Goal: Task Accomplishment & Management: Complete application form

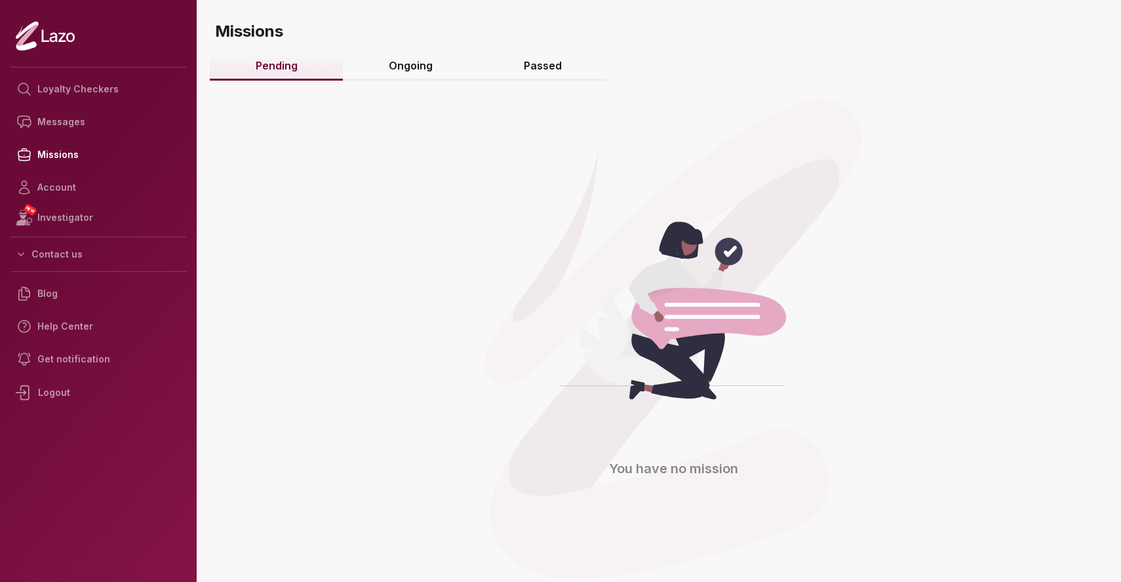
click at [157, 69] on nav "Loyalty Checkers Messages Missions Account NEW Investigator Contact us Blog Hel…" at bounding box center [98, 290] width 176 height 456
click at [63, 153] on link "Missions" at bounding box center [98, 154] width 176 height 33
click at [92, 209] on link "NEW Investigator" at bounding box center [98, 218] width 176 height 28
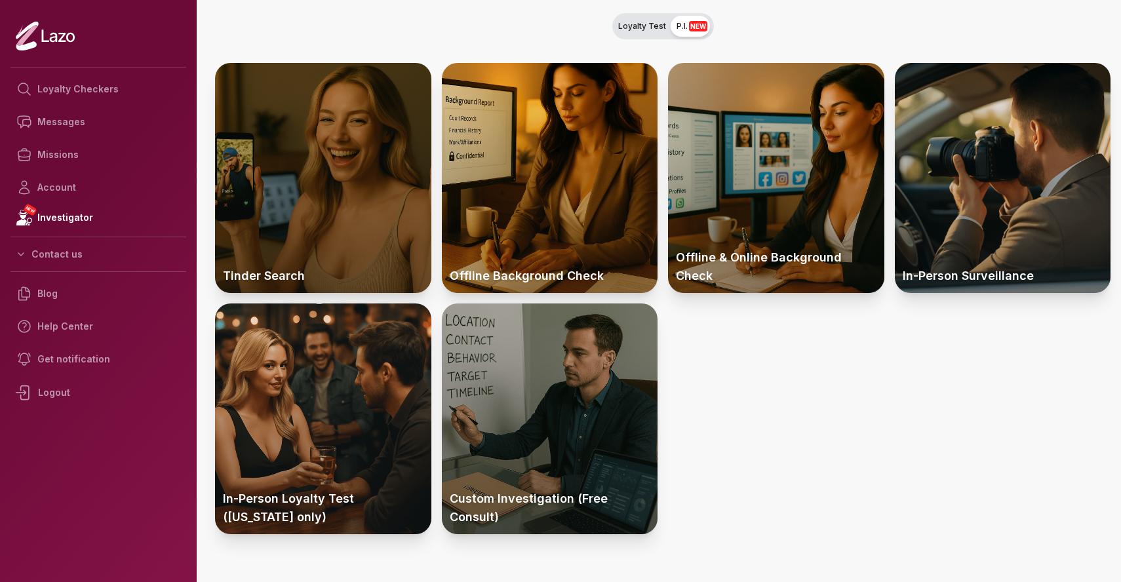
click at [320, 193] on div at bounding box center [323, 178] width 216 height 230
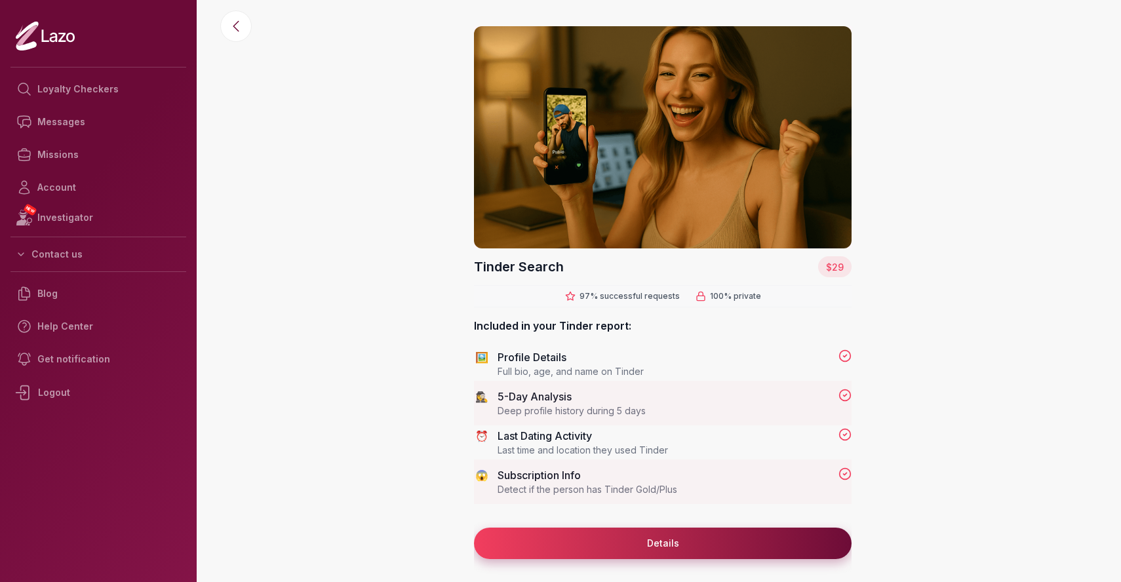
click at [683, 538] on button "Details" at bounding box center [663, 543] width 378 height 31
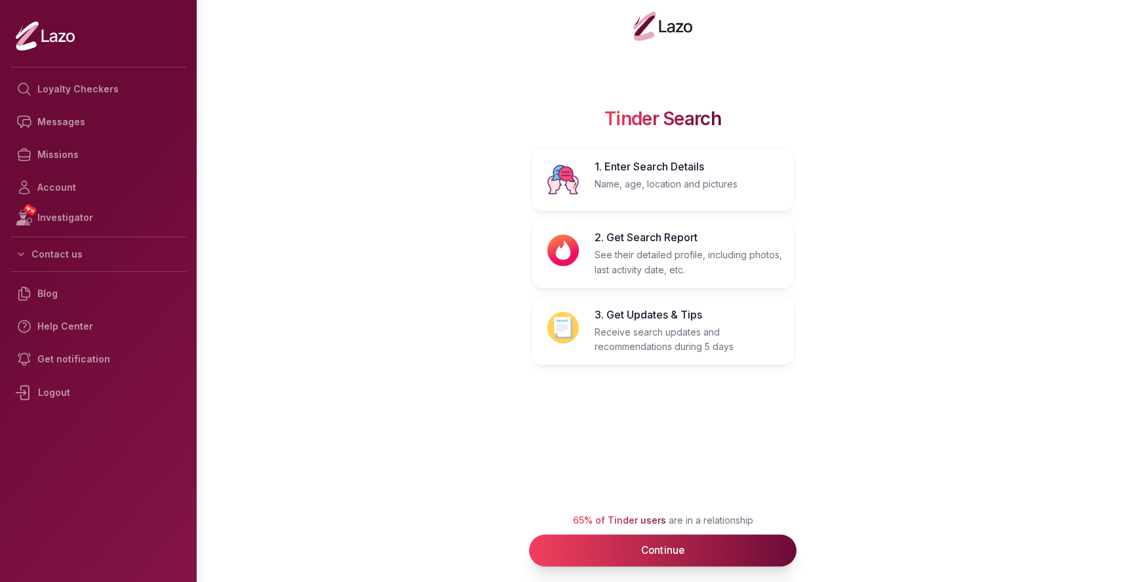
click at [669, 563] on button "Continue" at bounding box center [663, 551] width 268 height 32
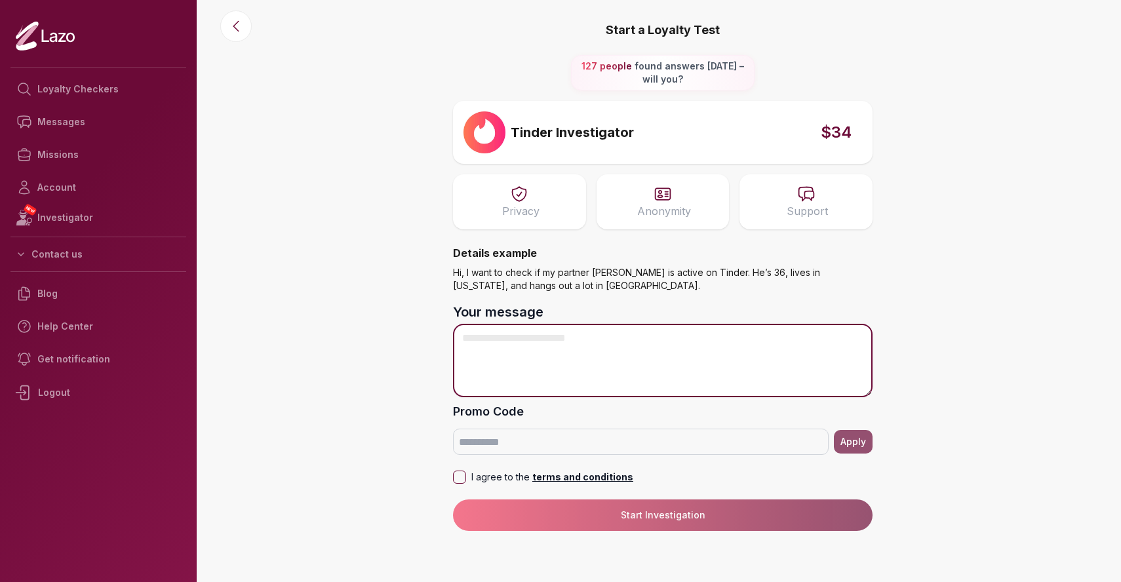
click at [579, 357] on textarea "Your message" at bounding box center [663, 360] width 420 height 73
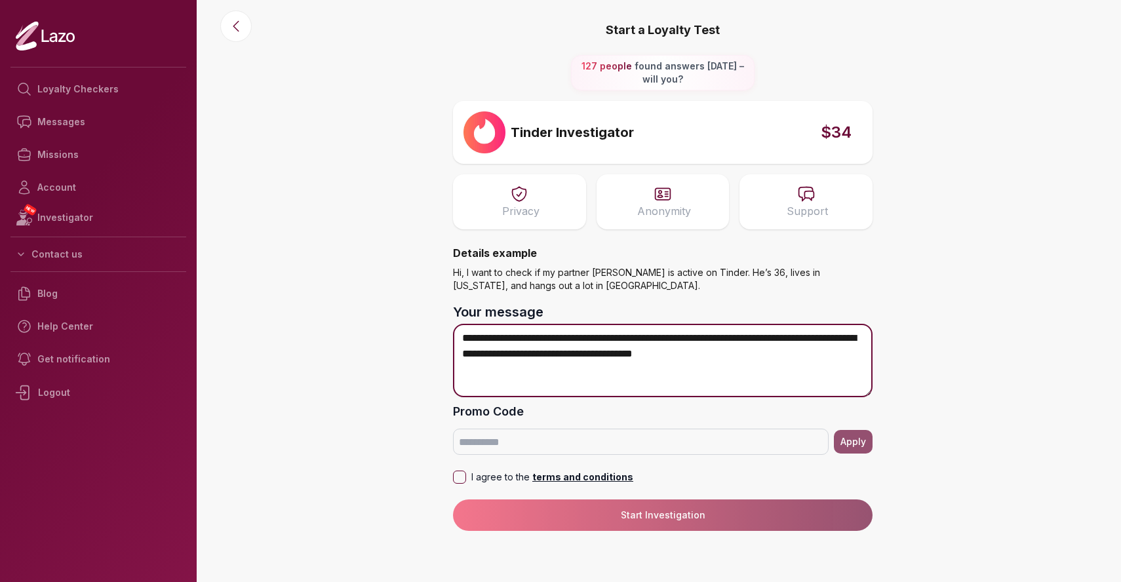
type textarea "**********"
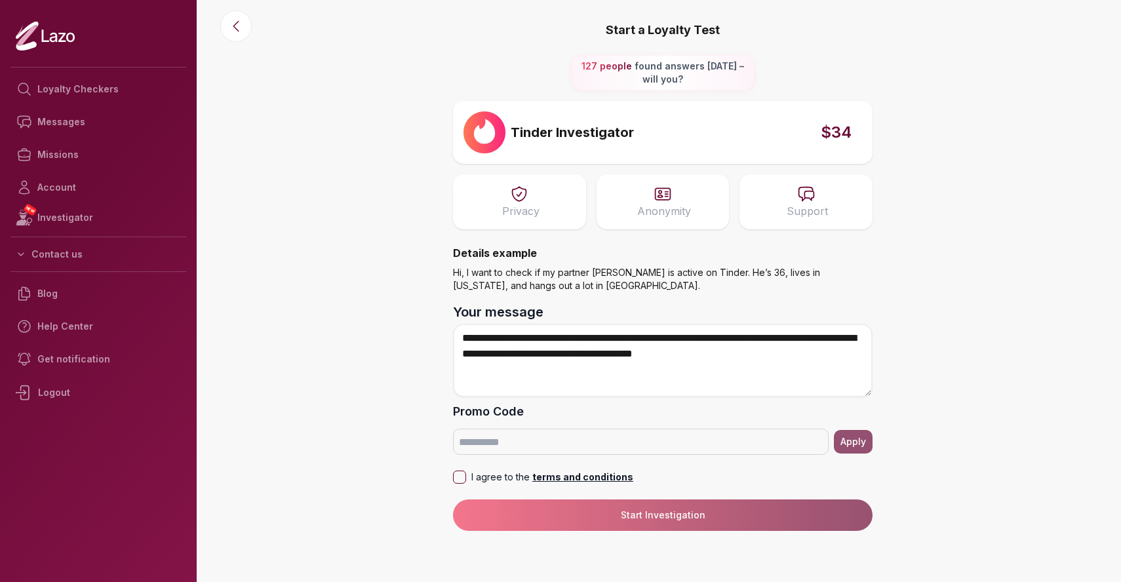
click at [454, 479] on button "I agree to the terms and conditions" at bounding box center [459, 477] width 13 height 13
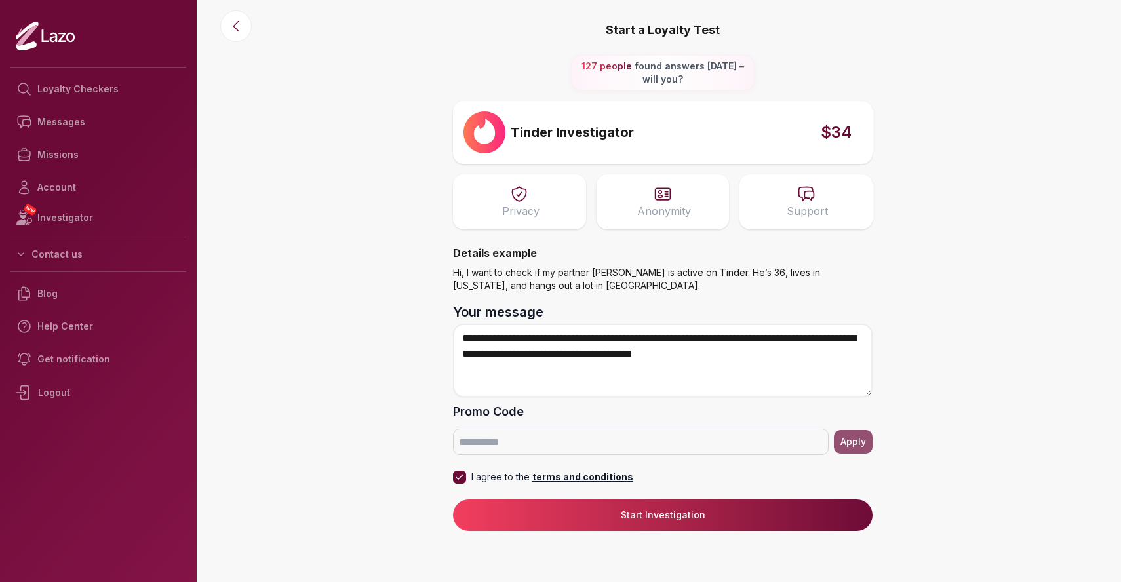
click at [648, 513] on button "Start Investigation" at bounding box center [663, 515] width 420 height 31
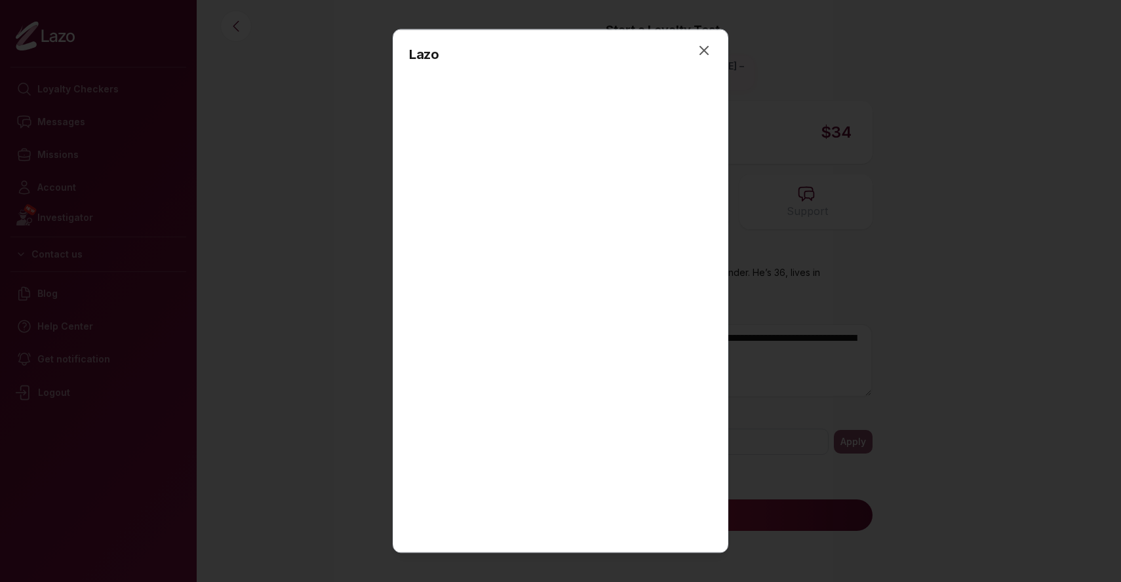
scroll to position [194, 0]
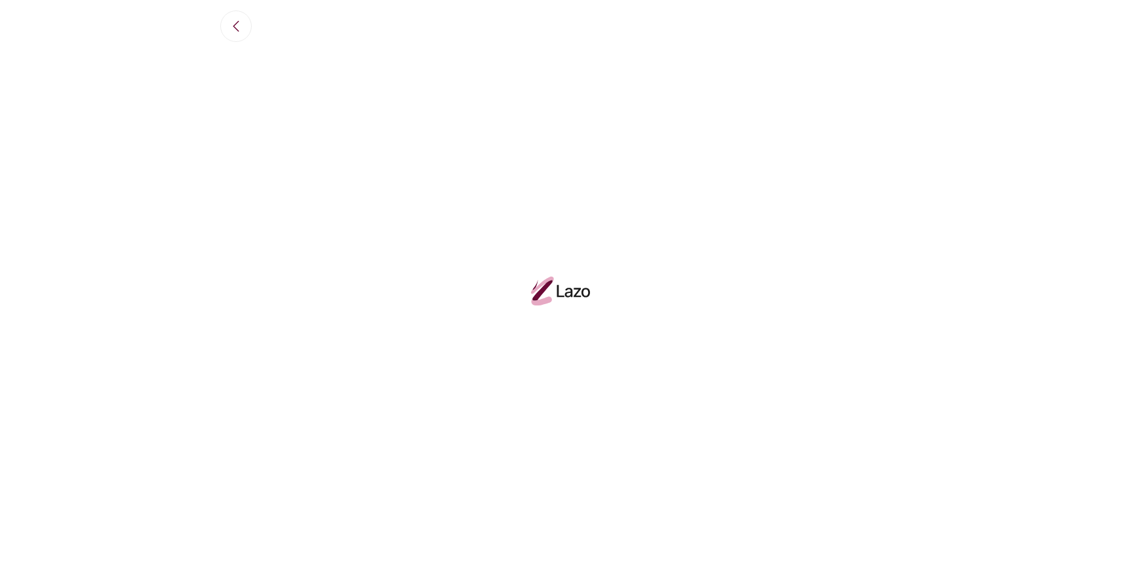
click at [0, 582] on nordpass-portal at bounding box center [0, 582] width 0 height 0
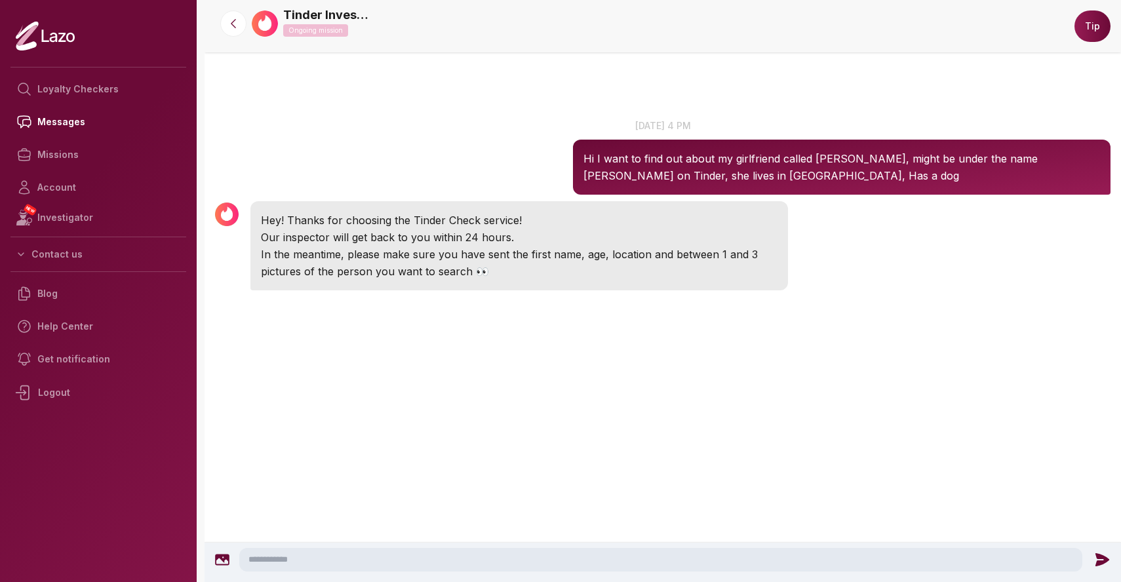
click at [422, 561] on textarea at bounding box center [660, 560] width 843 height 24
type textarea "******"
click at [1098, 555] on icon at bounding box center [1105, 559] width 14 height 13
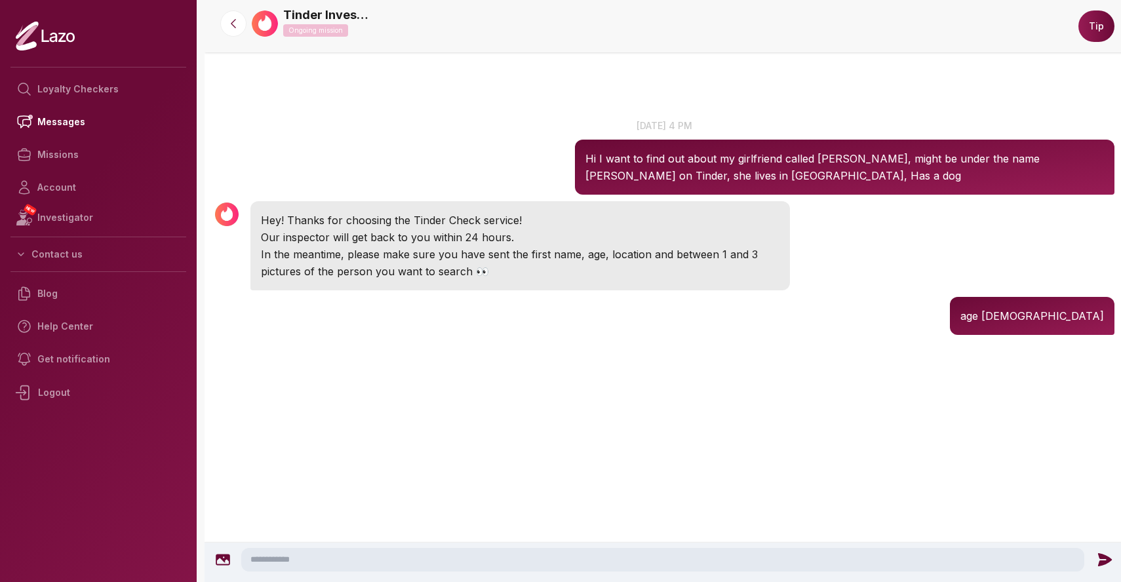
click at [574, 447] on div "Tinder Investigator 4:12 PM 25 Sep at 4 pm Hi I want to find out about my girlf…" at bounding box center [665, 281] width 921 height 333
click at [226, 565] on icon at bounding box center [223, 560] width 14 height 11
click at [222, 557] on icon at bounding box center [223, 560] width 14 height 11
click at [1103, 559] on icon at bounding box center [1105, 559] width 14 height 13
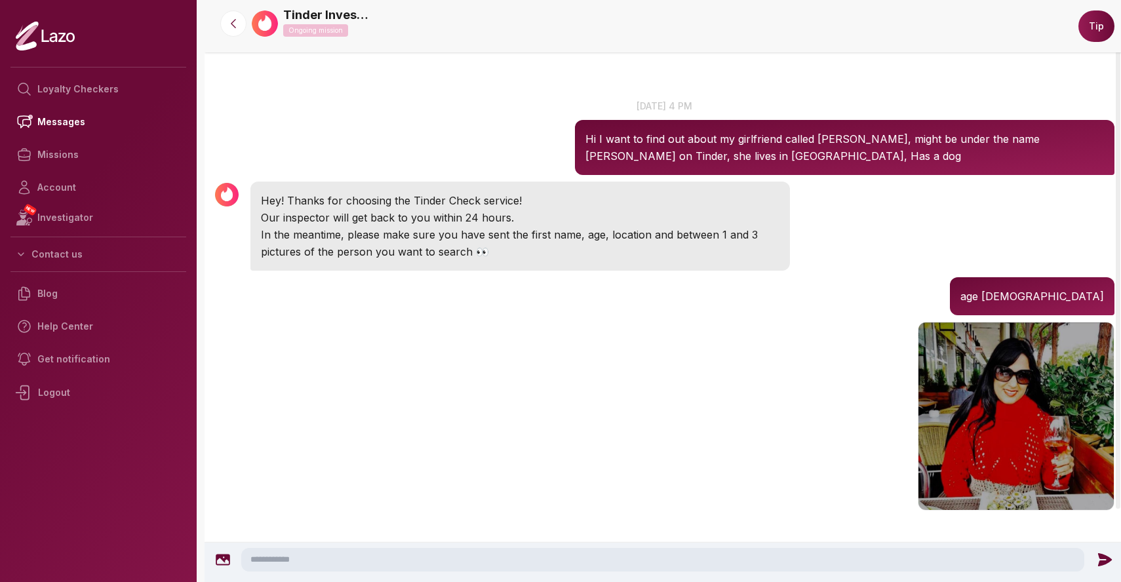
click at [218, 561] on icon at bounding box center [223, 560] width 16 height 16
click at [1105, 562] on icon at bounding box center [1105, 559] width 14 height 13
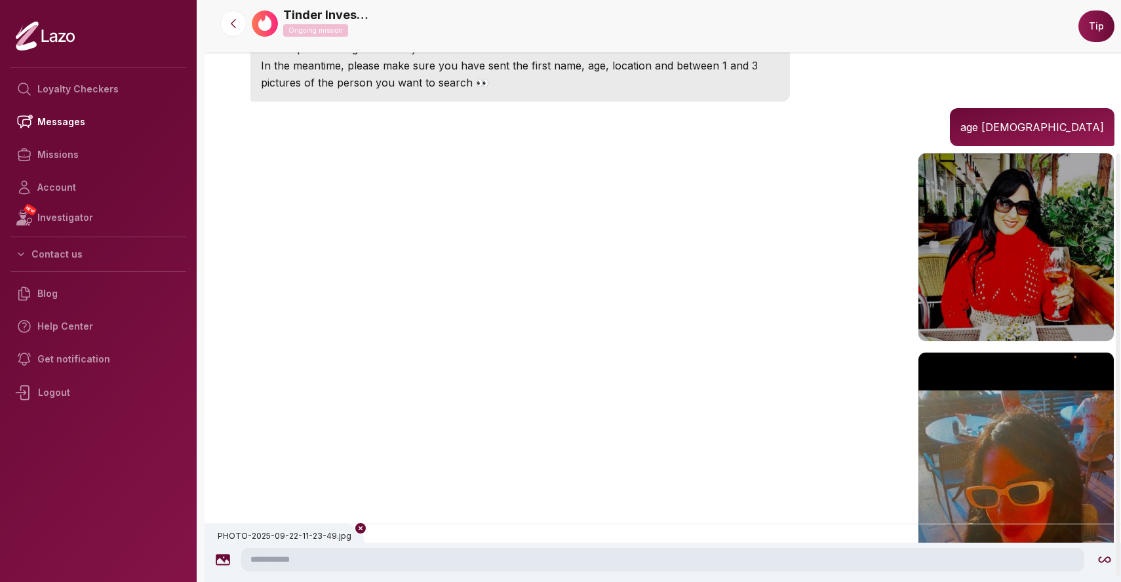
scroll to position [219, 0]
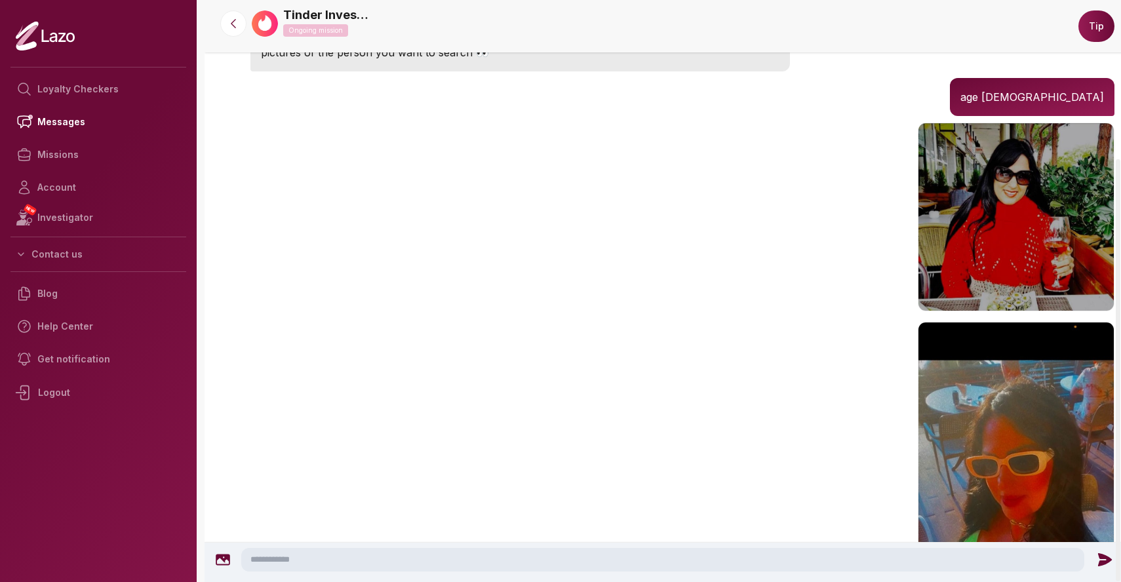
click at [224, 562] on icon at bounding box center [223, 560] width 16 height 16
click at [1098, 562] on icon at bounding box center [1105, 559] width 14 height 13
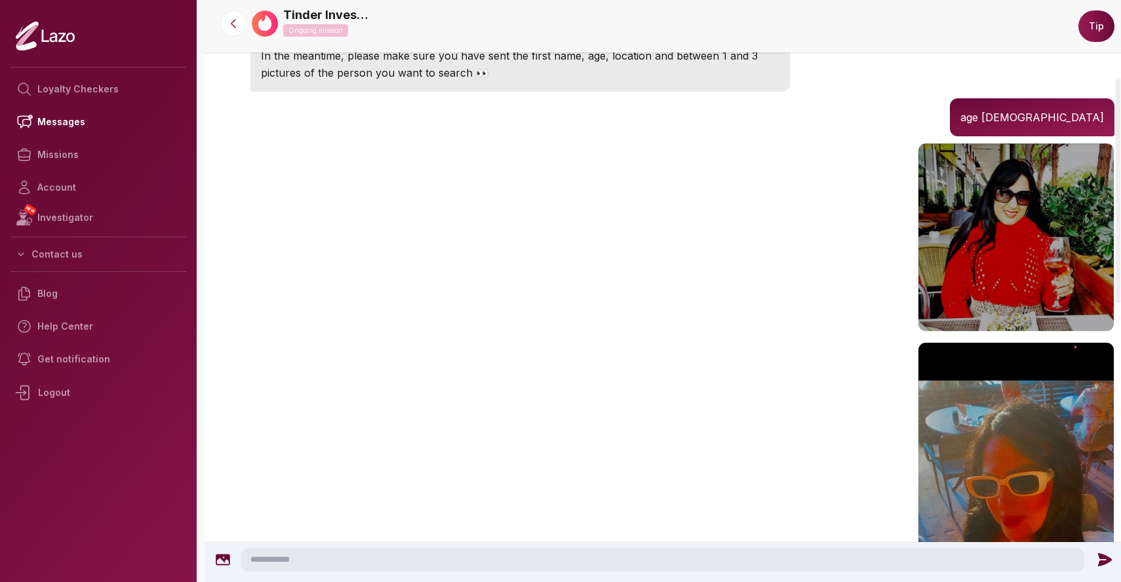
scroll to position [0, 0]
